Goal: Task Accomplishment & Management: Use online tool/utility

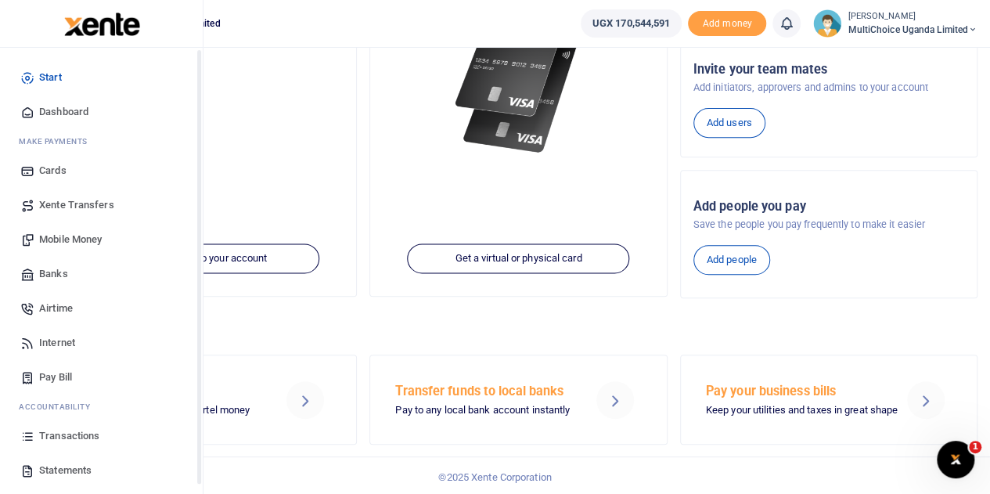
scroll to position [64, 0]
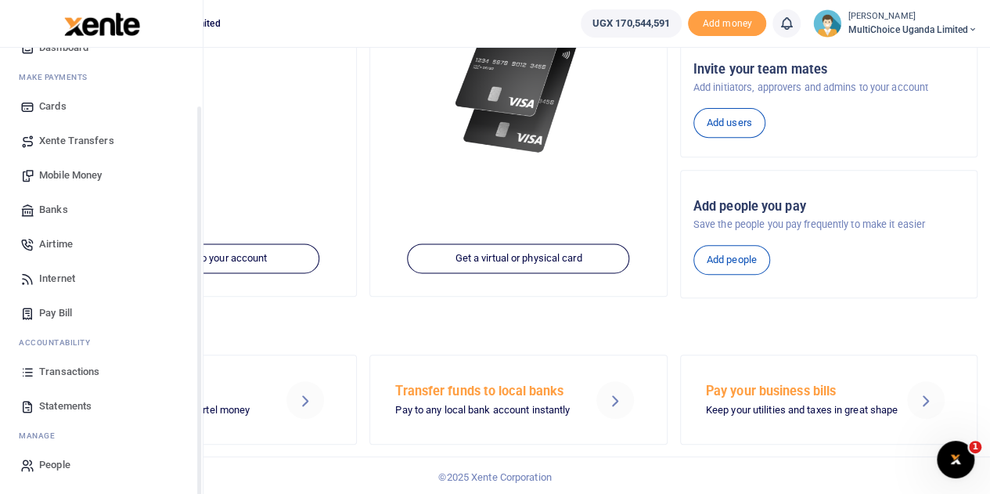
click at [73, 373] on span "Transactions" at bounding box center [69, 372] width 60 height 16
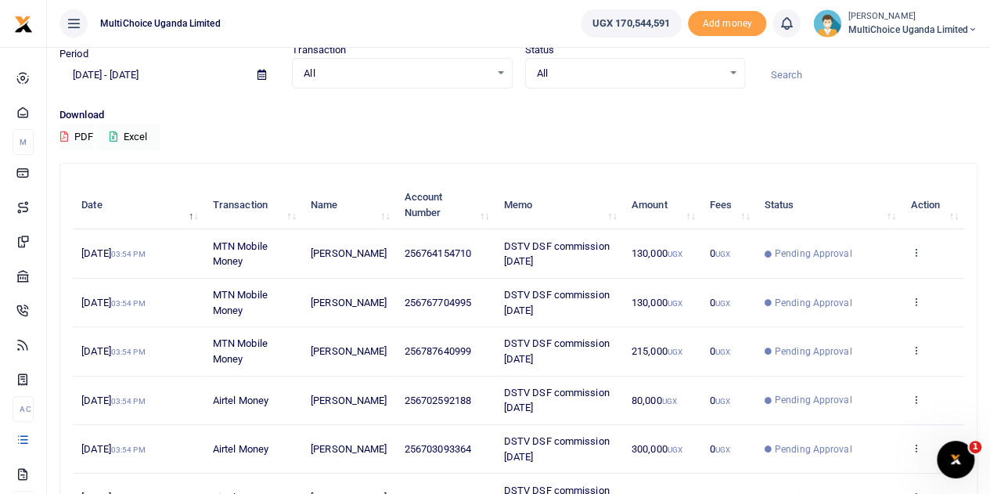
scroll to position [156, 0]
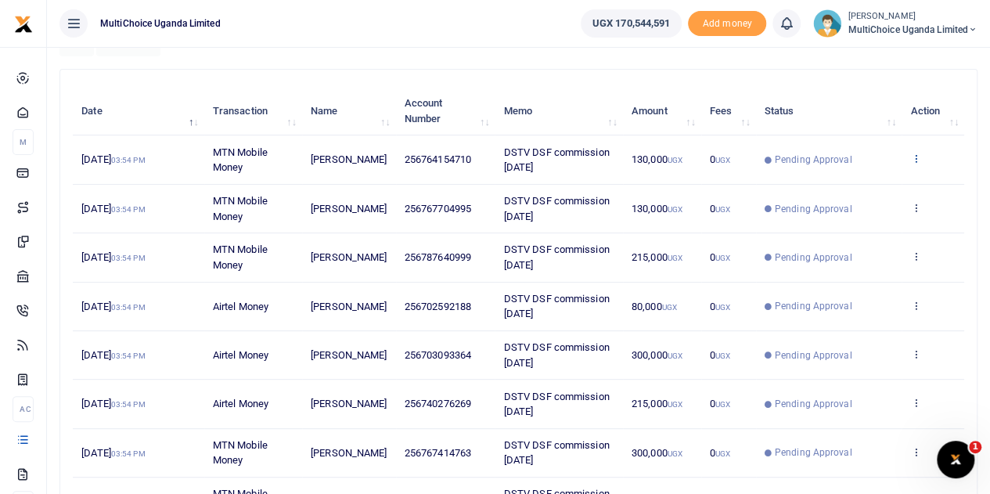
click at [917, 157] on icon at bounding box center [915, 158] width 10 height 11
click at [876, 185] on link "View details" at bounding box center [858, 185] width 124 height 22
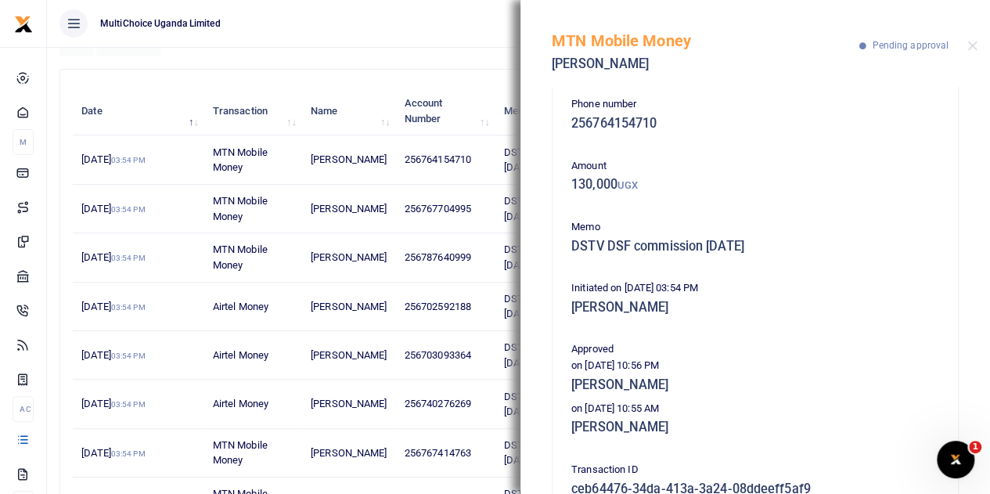
scroll to position [0, 0]
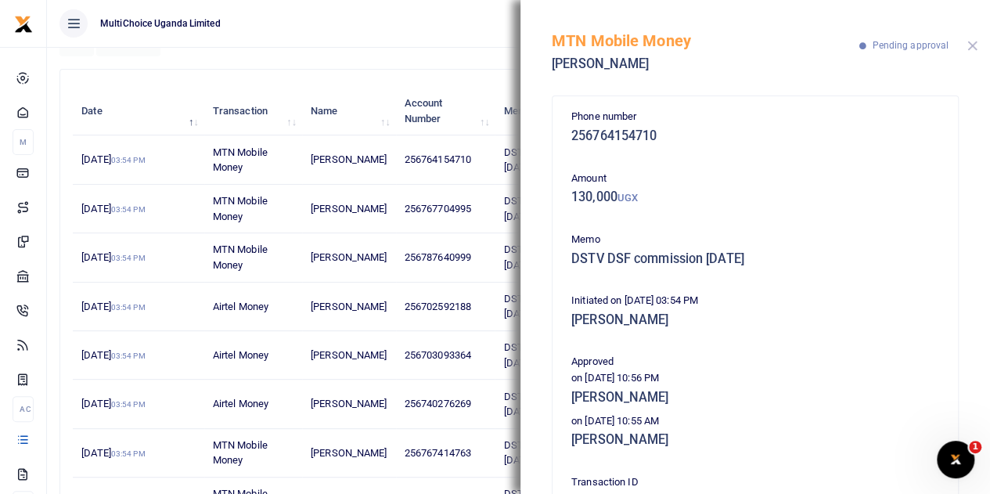
click at [977, 38] on div "MTN Mobile Money Gadafi Ayikobua Pending approval" at bounding box center [754, 43] width 469 height 87
click at [975, 51] on div "MTN Mobile Money Gadafi Ayikobua Pending approval" at bounding box center [754, 43] width 469 height 87
click at [975, 41] on button "Close" at bounding box center [972, 46] width 10 height 10
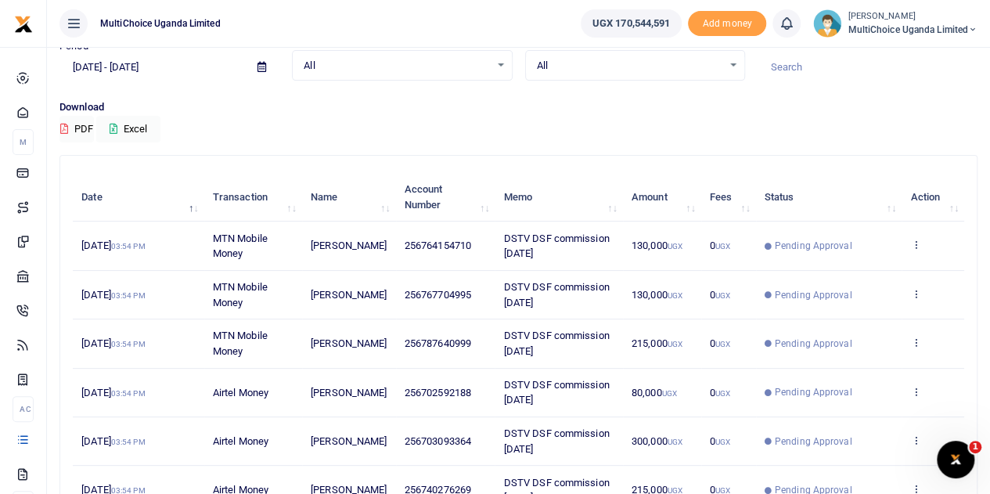
scroll to position [156, 0]
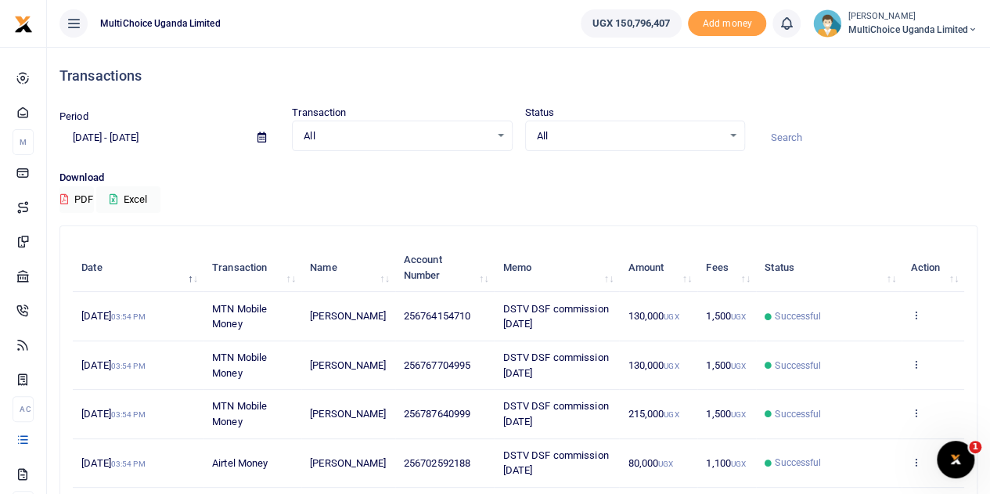
click at [732, 131] on div "All Select an option..." at bounding box center [635, 136] width 218 height 17
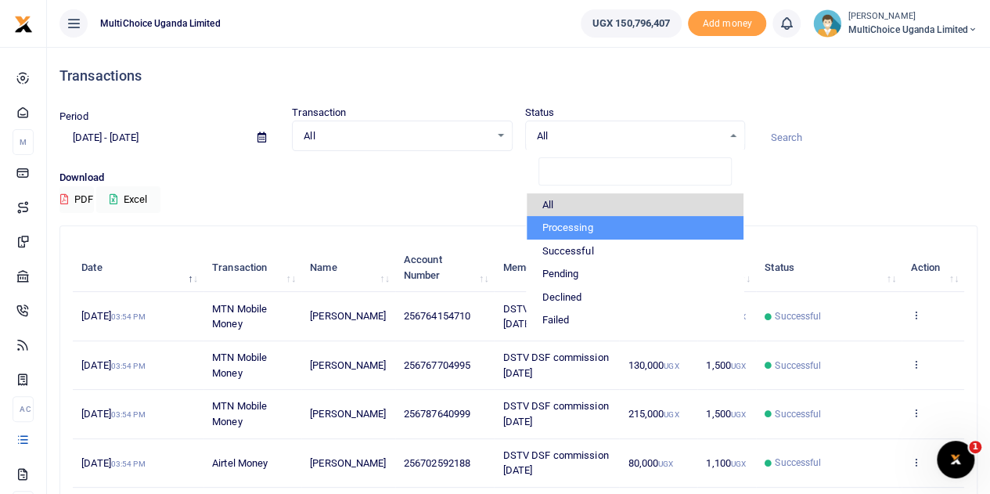
click at [591, 225] on li "Processing" at bounding box center [634, 227] width 217 height 23
select select "PROCESSING"
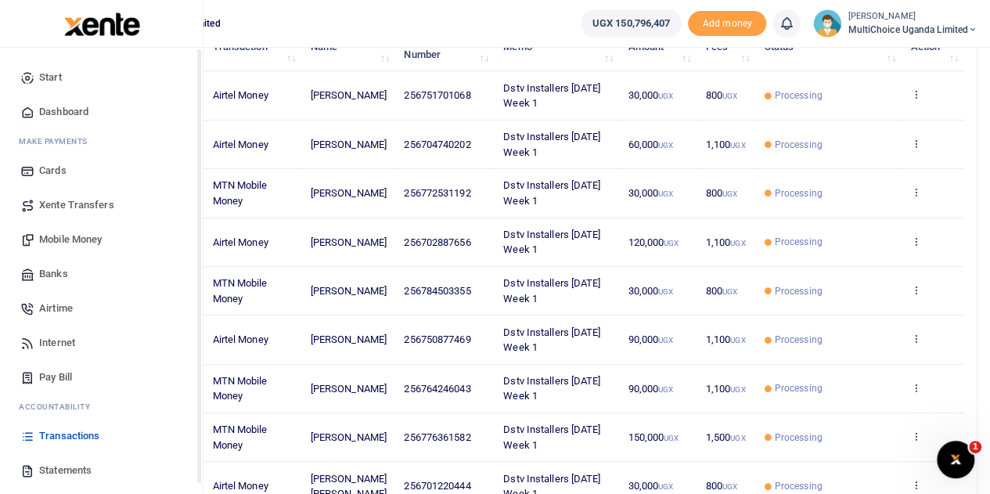
scroll to position [154, 0]
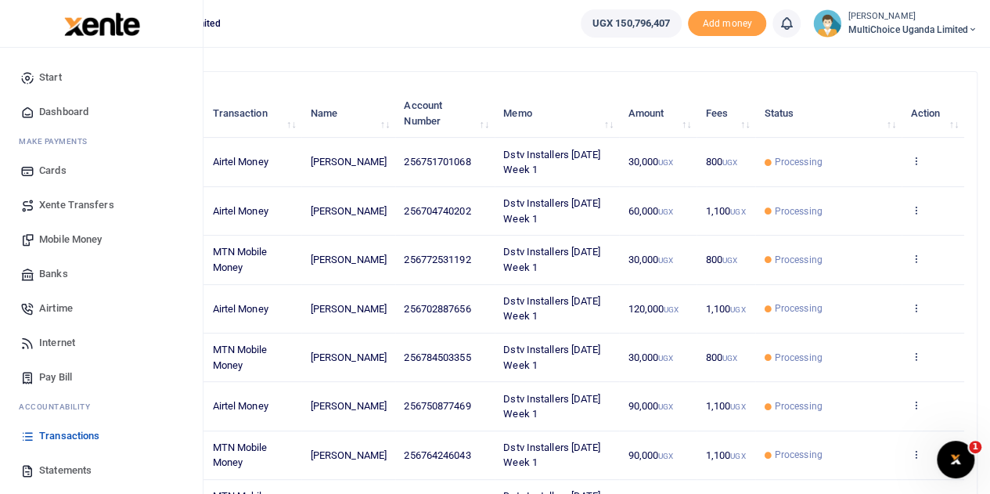
click at [62, 274] on span "Banks" at bounding box center [53, 274] width 29 height 16
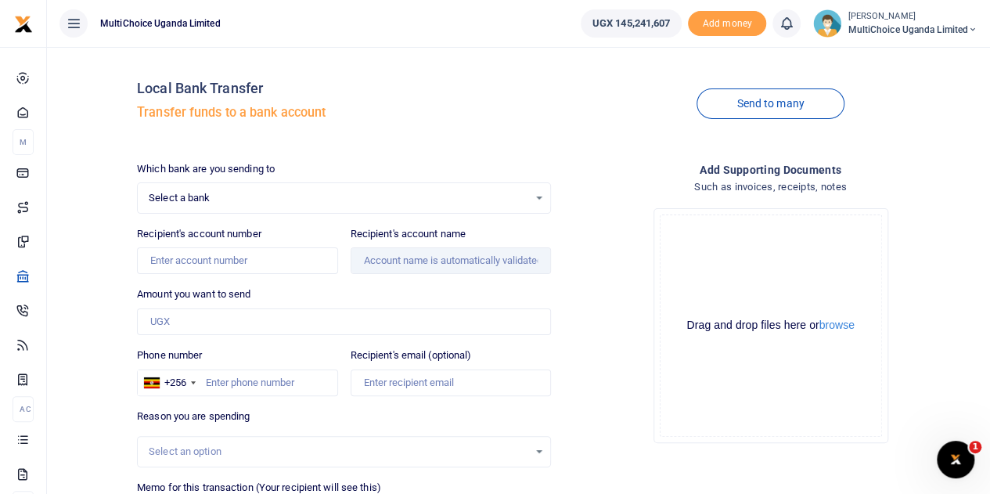
click at [540, 197] on div "Select a bank Select an option..." at bounding box center [344, 197] width 412 height 17
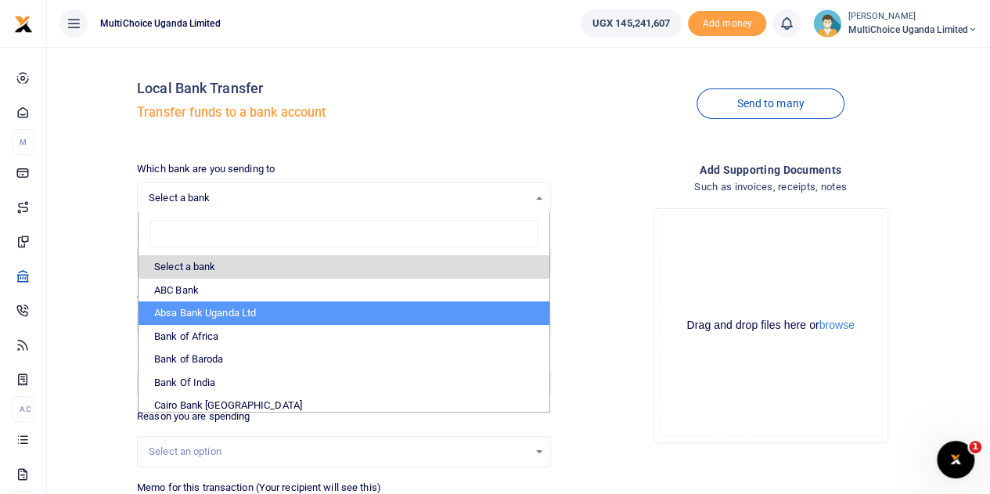
click at [208, 312] on li "Absa Bank Uganda Ltd" at bounding box center [343, 312] width 411 height 23
select select "ABSA"
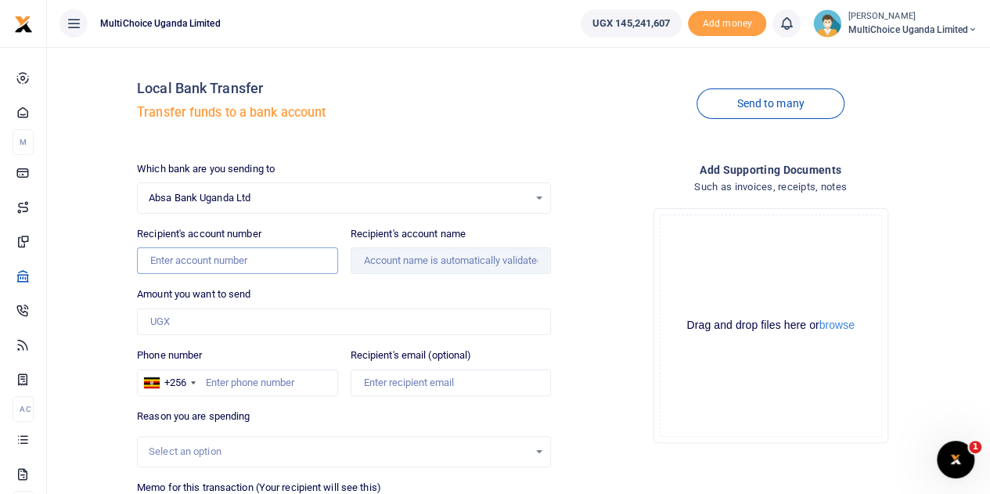
click at [234, 267] on input "Recipient's account number" at bounding box center [237, 260] width 200 height 27
click at [906, 312] on div "Drop your files here Drag and drop files here or browse Powered by Uppy" at bounding box center [770, 326] width 414 height 260
click at [225, 261] on input "Recipient's account number" at bounding box center [237, 260] width 200 height 27
paste input "6001899641"
type input "6001899641"
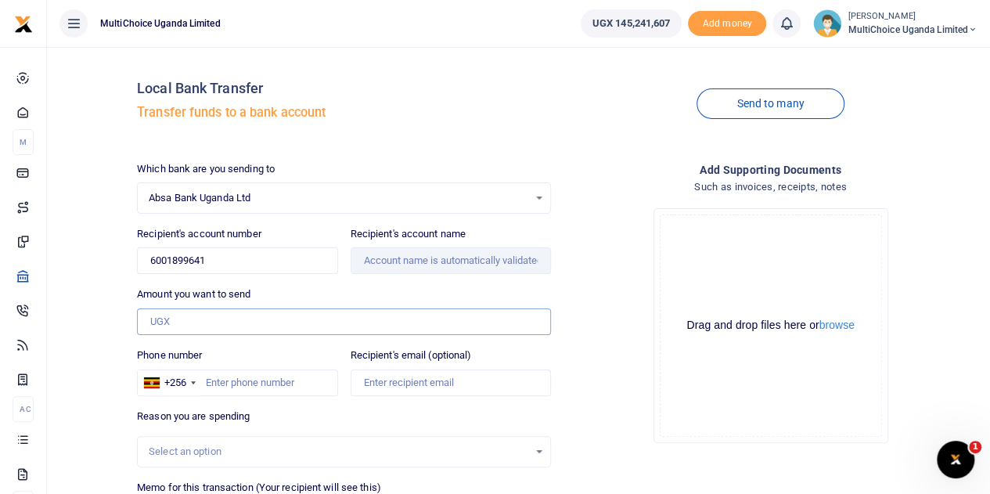
click at [237, 328] on input "Amount you want to send" at bounding box center [344, 321] width 414 height 27
click at [447, 289] on div "Amount you want to send Amount is required." at bounding box center [344, 310] width 414 height 49
type input "Ezra Musondoli"
click at [239, 319] on input "Amount you want to send" at bounding box center [344, 321] width 414 height 27
type input "4,867,000"
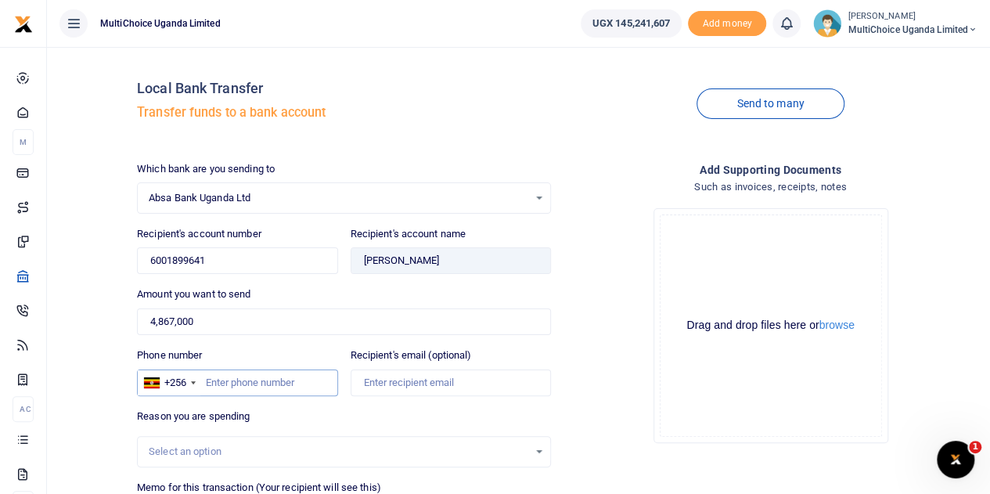
click at [273, 385] on input "Phone number" at bounding box center [237, 382] width 200 height 27
paste input "256751161721"
drag, startPoint x: 222, startPoint y: 379, endPoint x: 185, endPoint y: 381, distance: 37.6
click at [185, 381] on div "+256 Uganda +256 256751161721" at bounding box center [237, 382] width 200 height 27
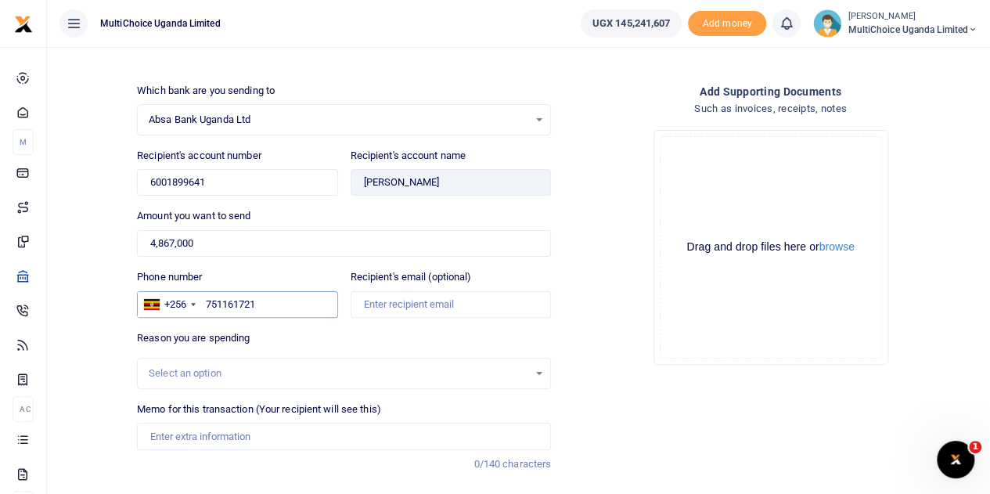
type input "751161721"
click at [358, 440] on input "Memo for this transaction (Your recipient will see this)" at bounding box center [344, 435] width 414 height 27
click at [149, 437] on input "July S and Balance" at bounding box center [344, 435] width 414 height 27
type input "July S and Balance"
click at [598, 289] on div "Drop your files here Drag and drop files here or browse Powered by Uppy" at bounding box center [770, 247] width 414 height 260
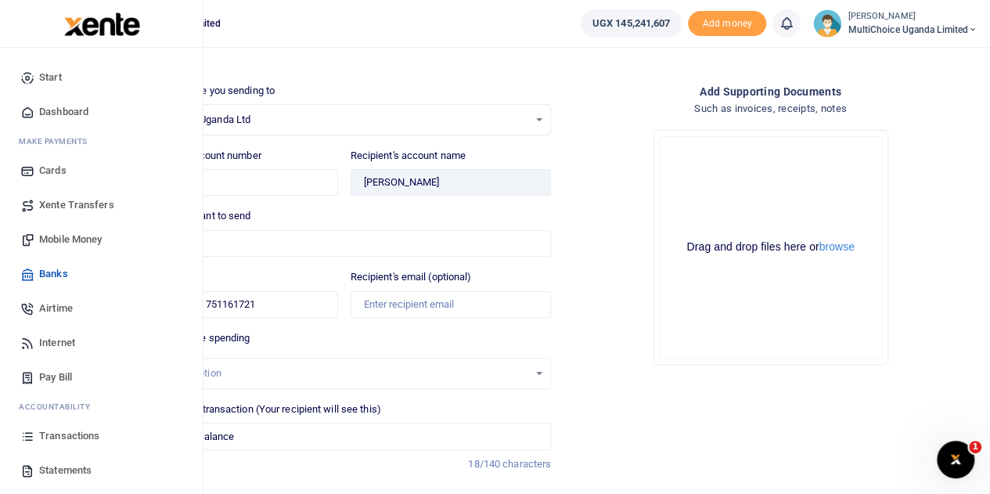
click at [57, 434] on span "Transactions" at bounding box center [69, 436] width 60 height 16
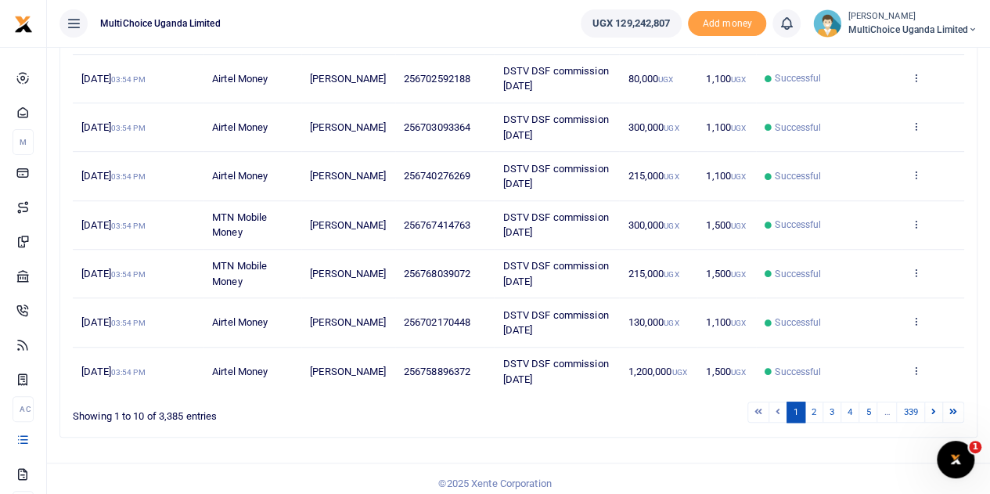
scroll to position [389, 0]
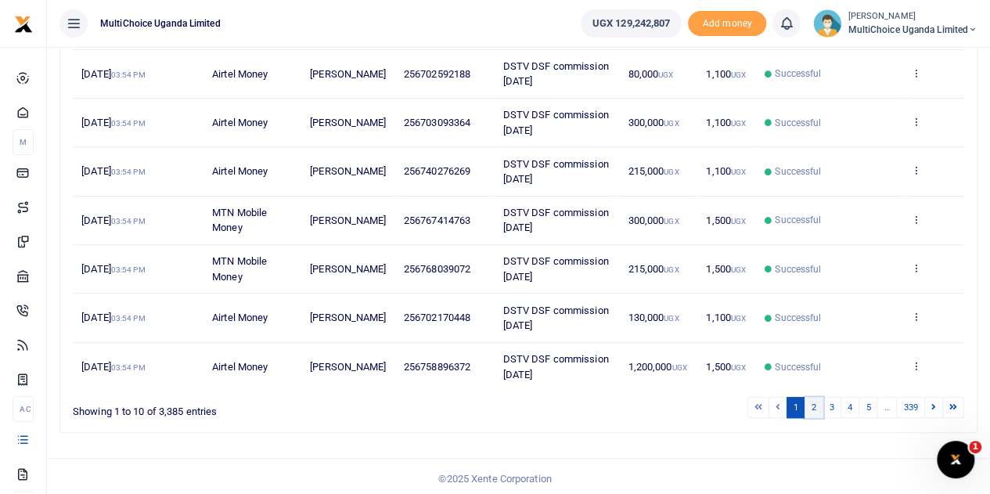
click at [819, 403] on link "2" at bounding box center [813, 407] width 19 height 21
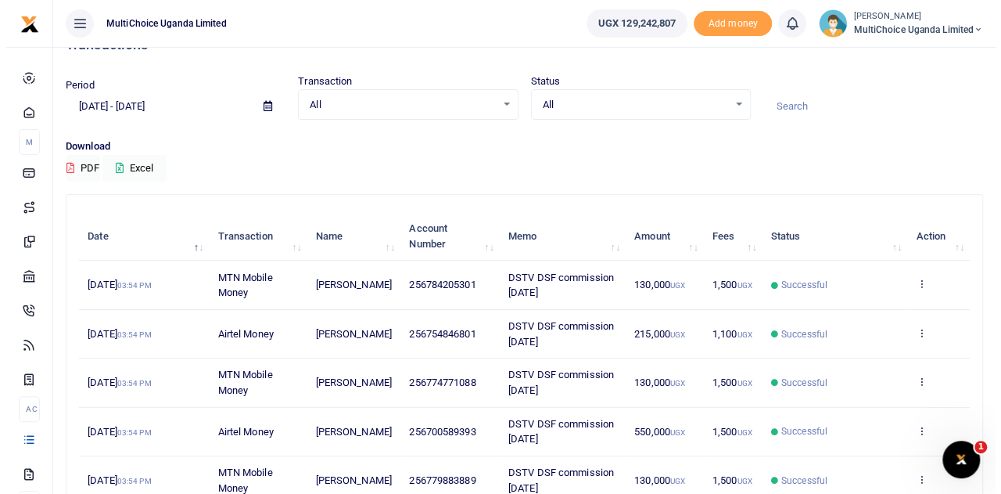
scroll to position [0, 0]
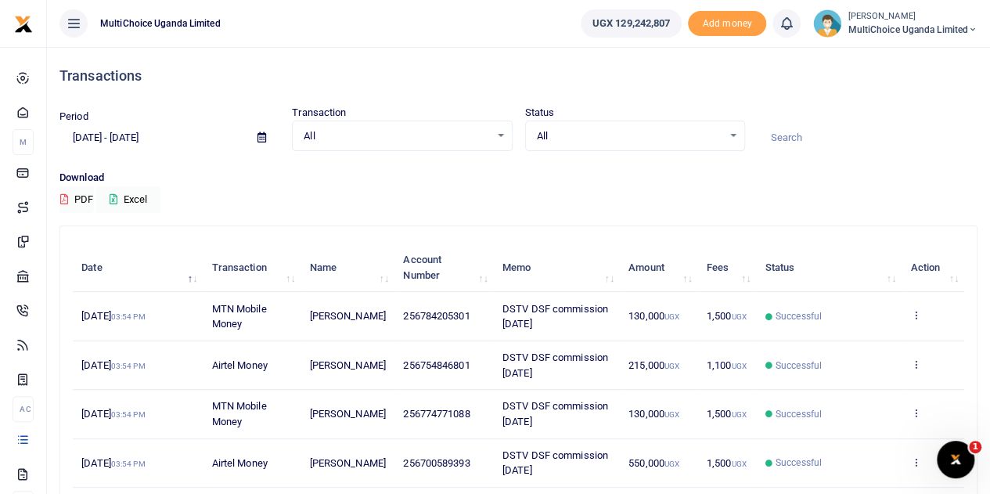
click at [731, 141] on div "All Select an option..." at bounding box center [635, 136] width 218 height 17
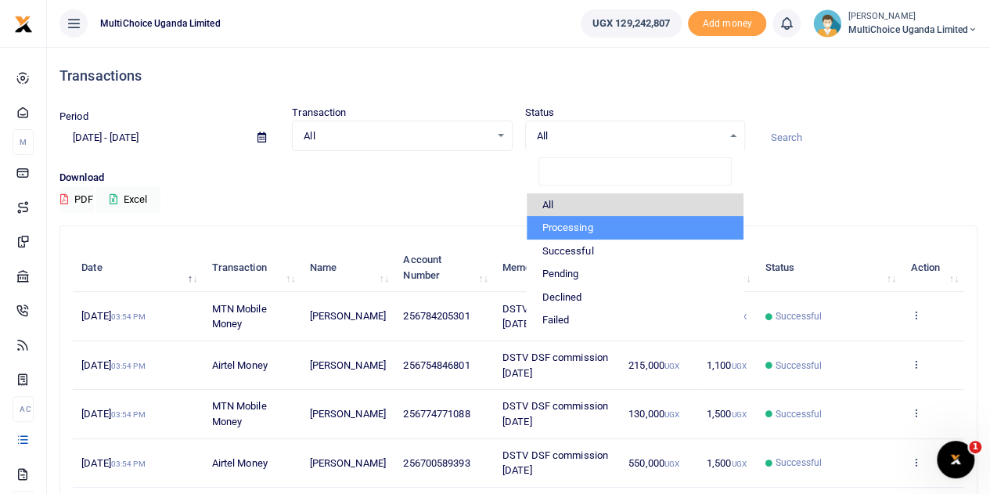
click at [588, 226] on li "Processing" at bounding box center [634, 227] width 217 height 23
select select "PROCESSING"
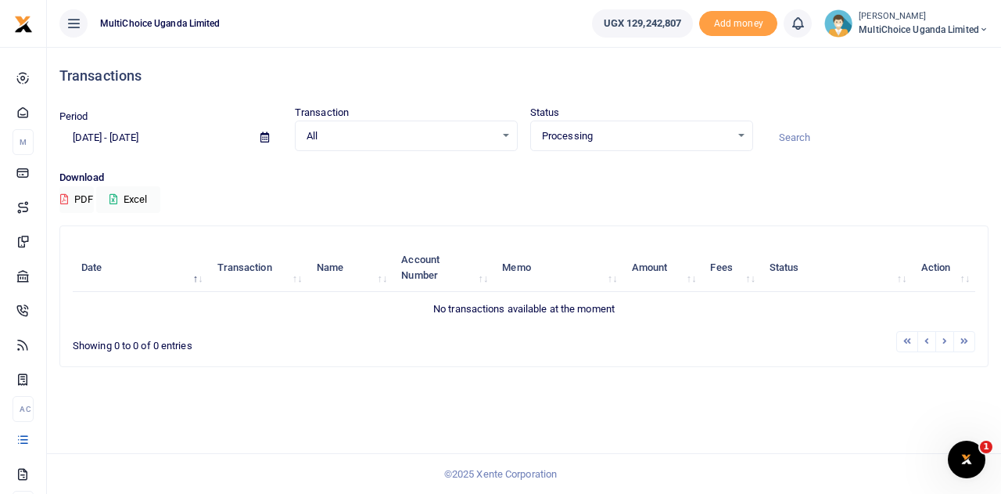
click at [740, 135] on div "Processing Select an option..." at bounding box center [641, 136] width 221 height 17
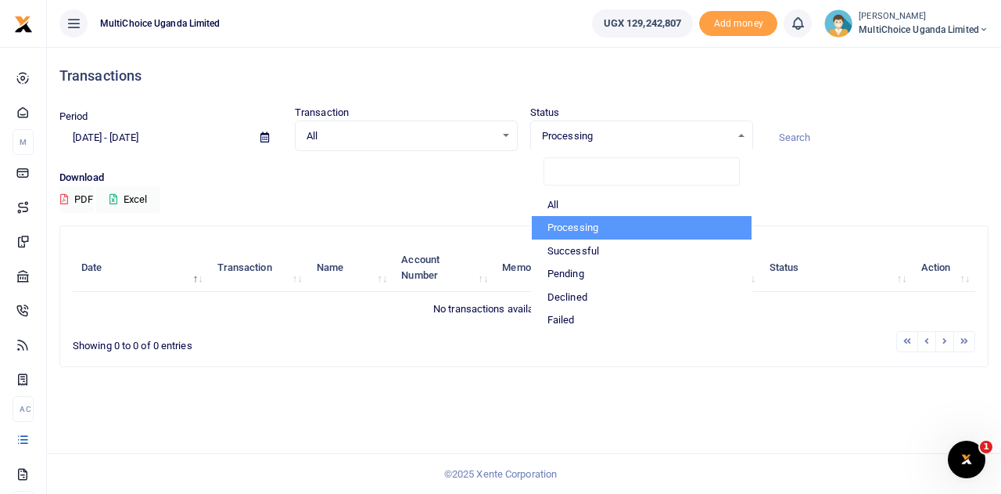
click at [568, 226] on li "Processing" at bounding box center [642, 227] width 220 height 23
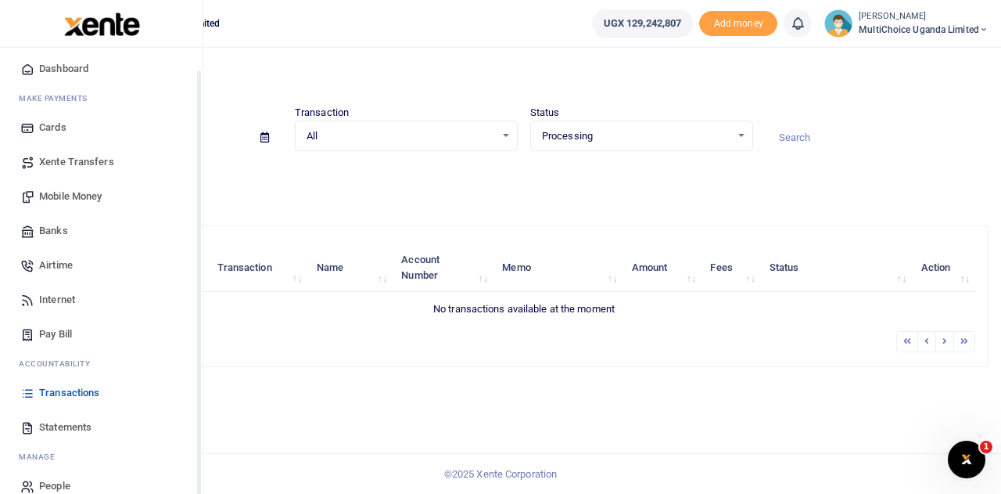
scroll to position [64, 0]
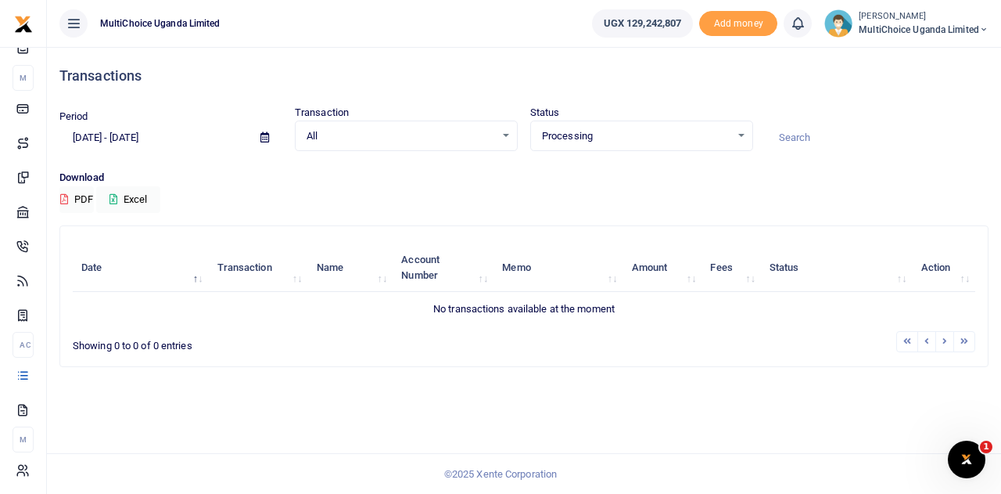
click at [735, 133] on div "Processing Select an option..." at bounding box center [641, 136] width 221 height 17
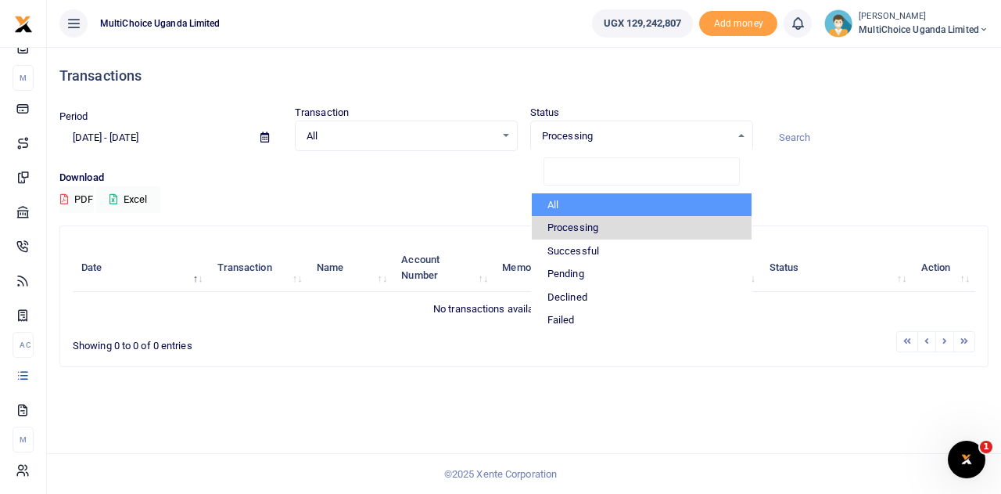
click at [593, 213] on li "All" at bounding box center [642, 204] width 220 height 23
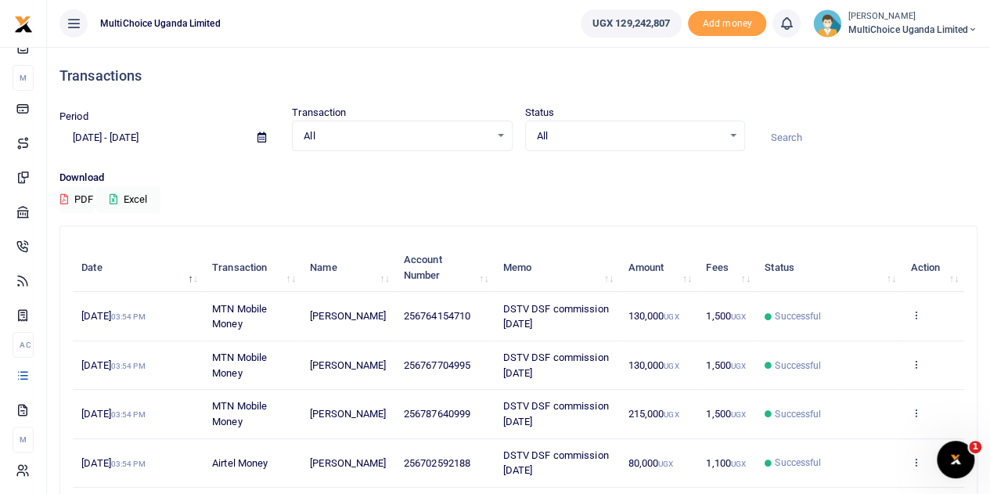
click at [740, 136] on div "All Select an option..." at bounding box center [635, 136] width 218 height 17
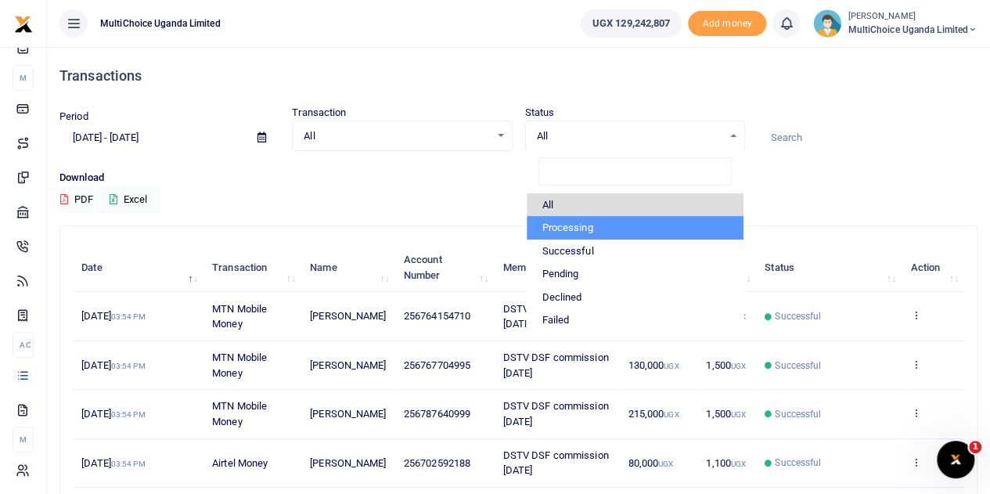
click at [558, 229] on li "Processing" at bounding box center [634, 227] width 217 height 23
select select "PROCESSING"
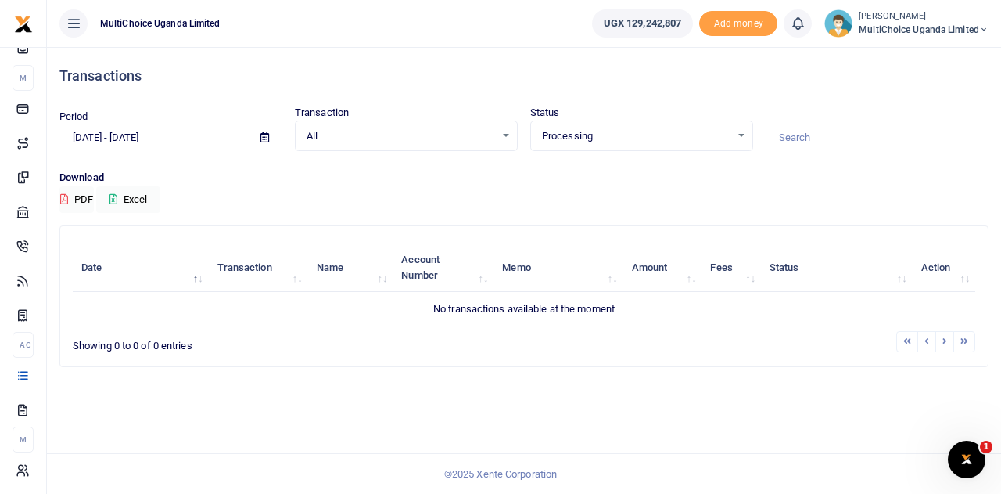
click at [736, 137] on div "Processing Select an option..." at bounding box center [641, 136] width 221 height 17
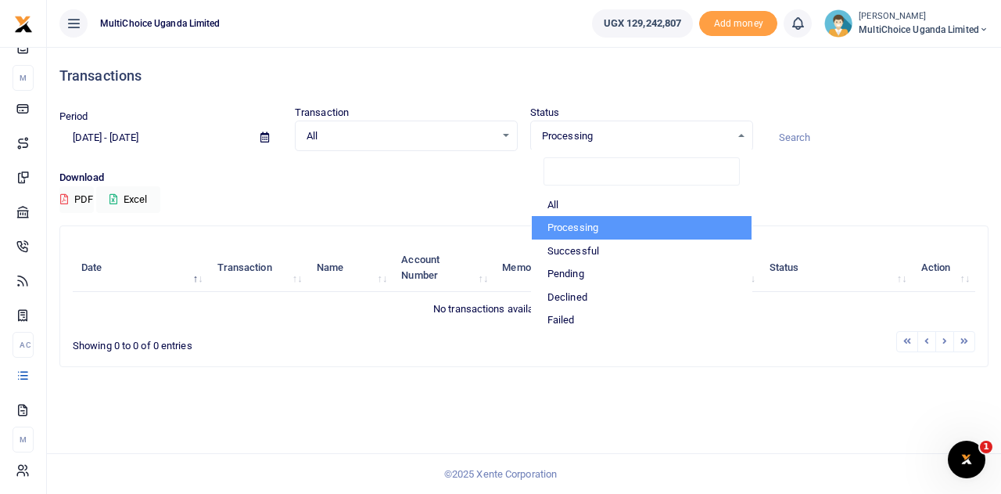
click at [586, 222] on li "Processing" at bounding box center [642, 227] width 220 height 23
